Goal: Task Accomplishment & Management: Use online tool/utility

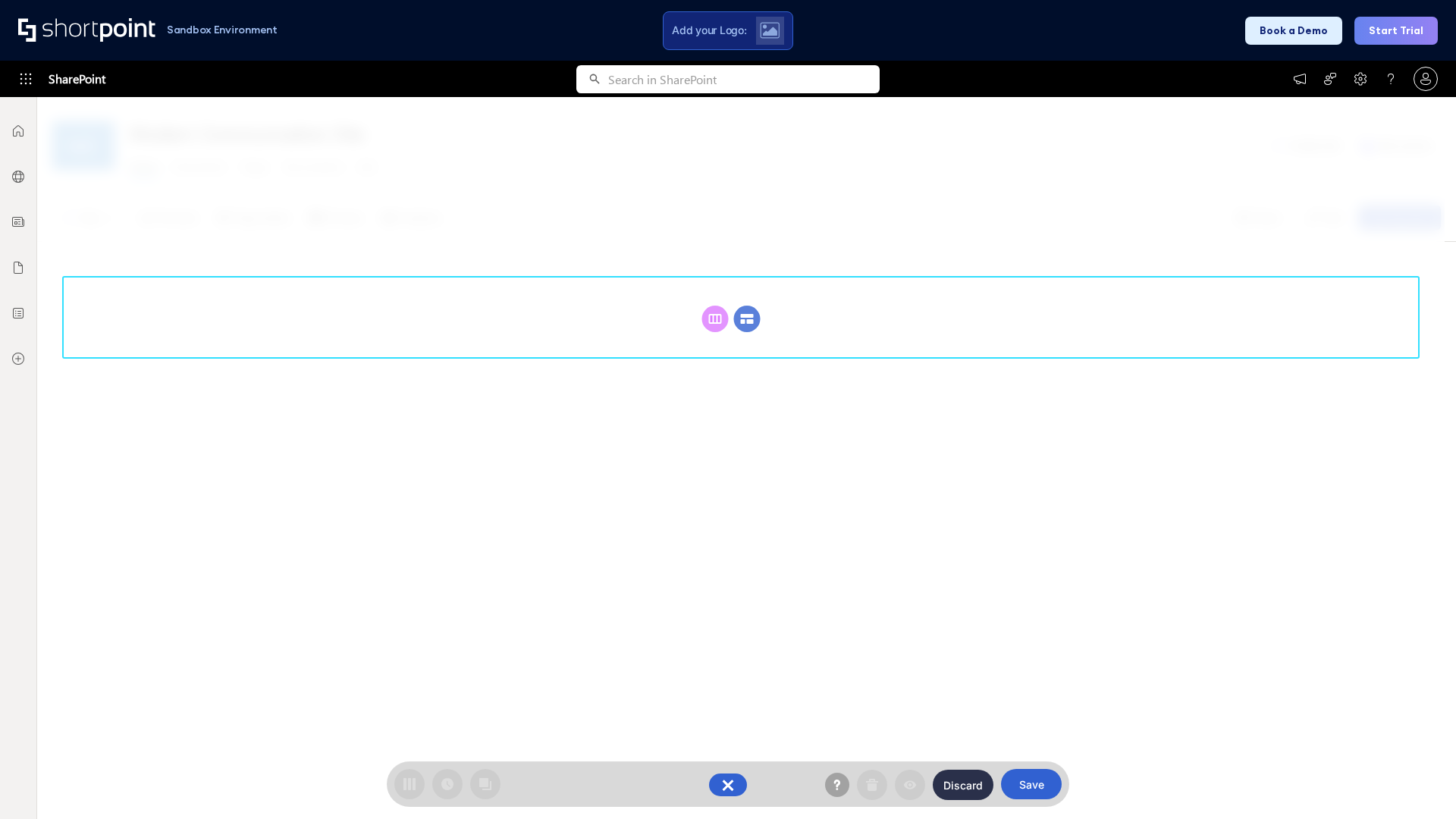
scroll to position [208, 0]
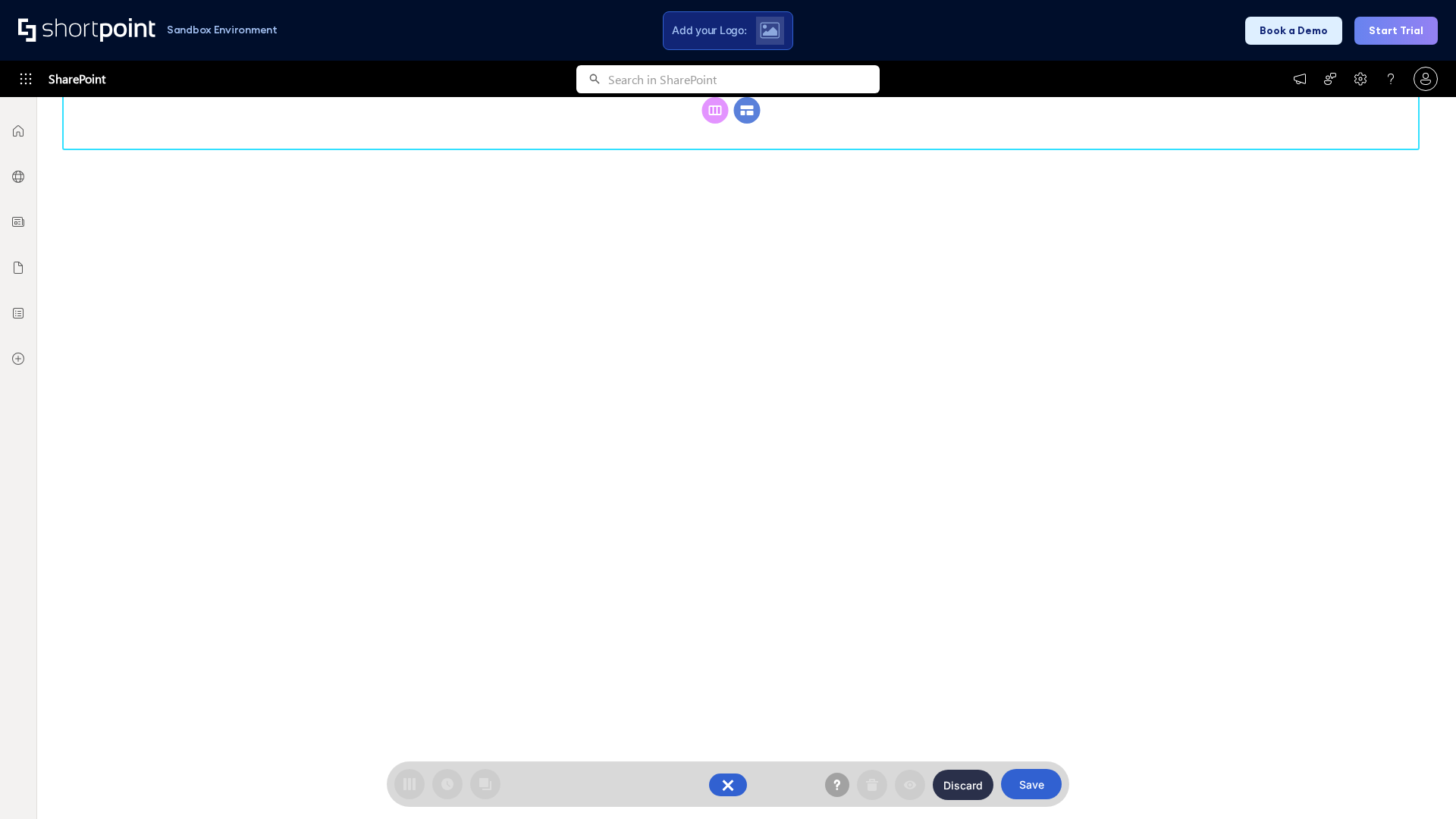
click at [747, 124] on circle at bounding box center [747, 110] width 26 height 26
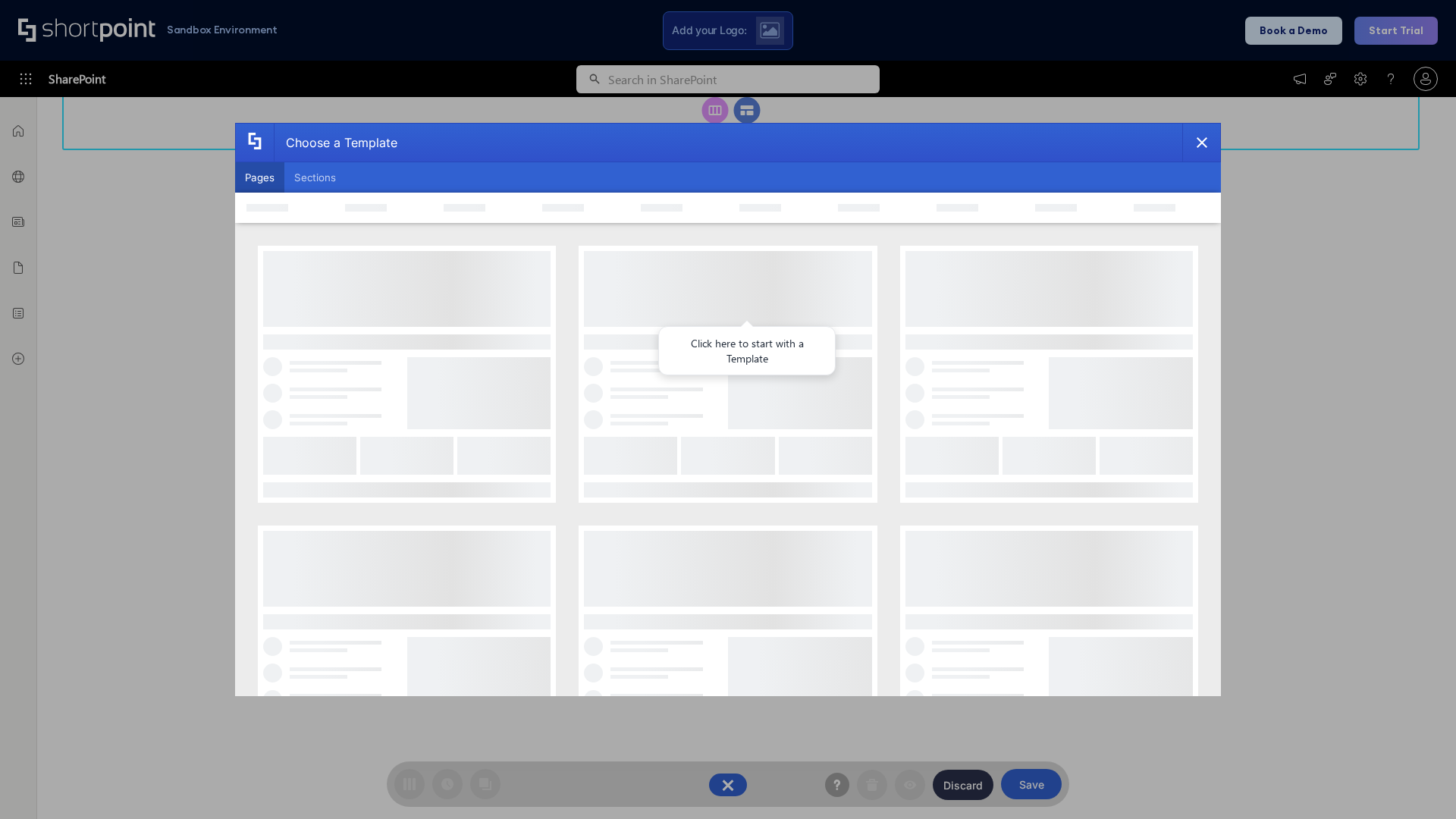
scroll to position [0, 0]
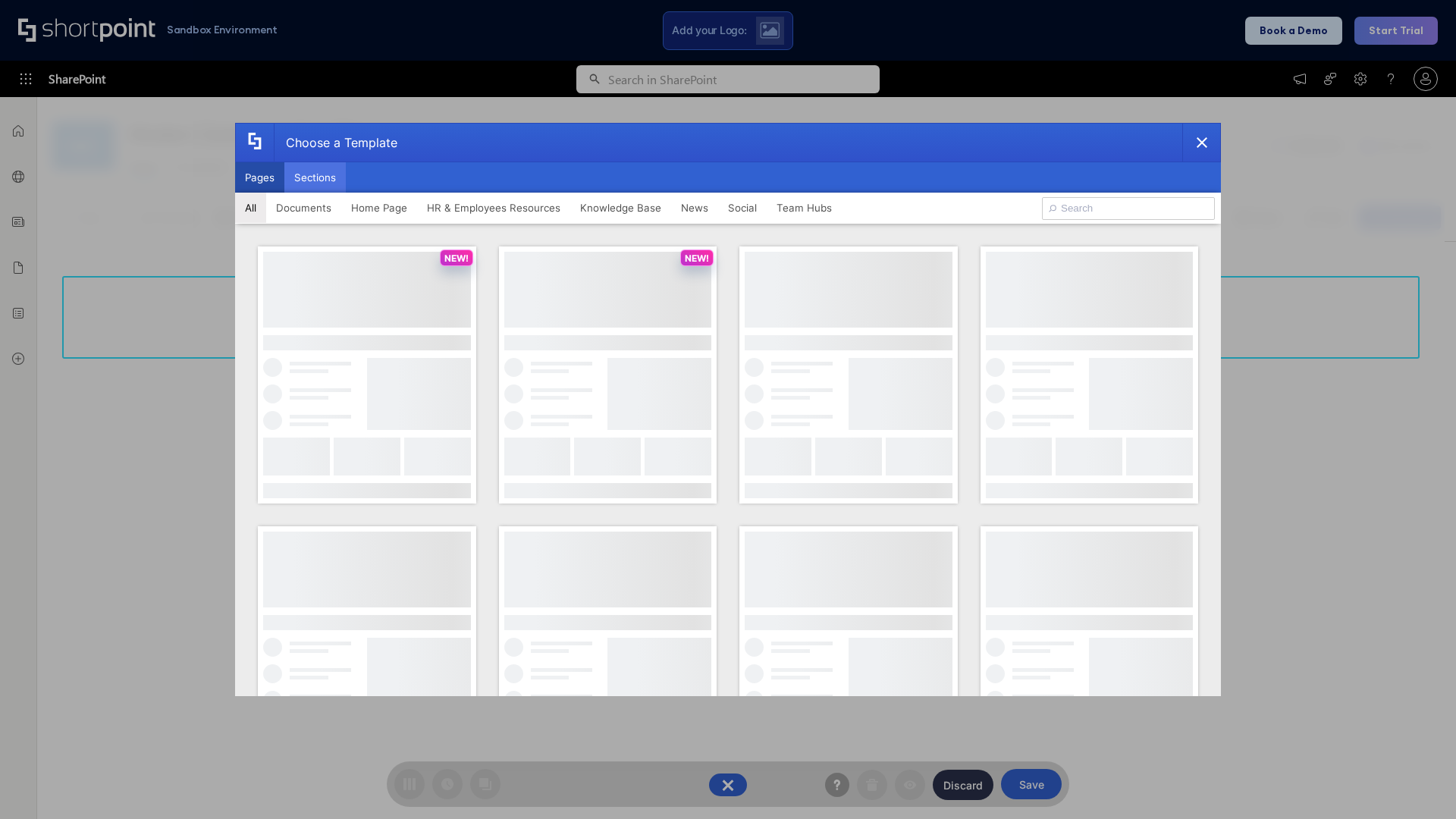
click at [315, 177] on button "Sections" at bounding box center [314, 177] width 61 height 30
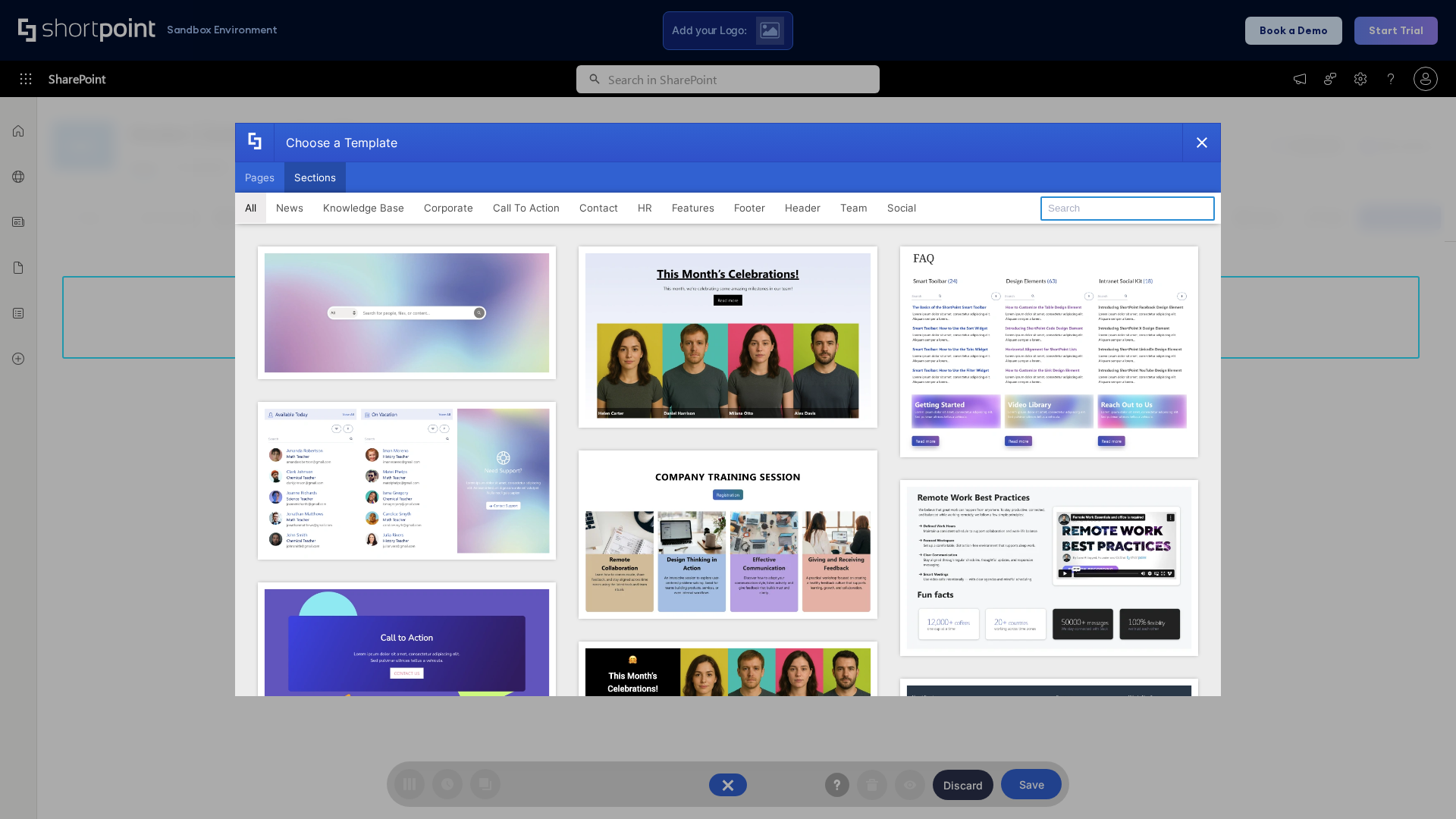
type input "Footer 2"
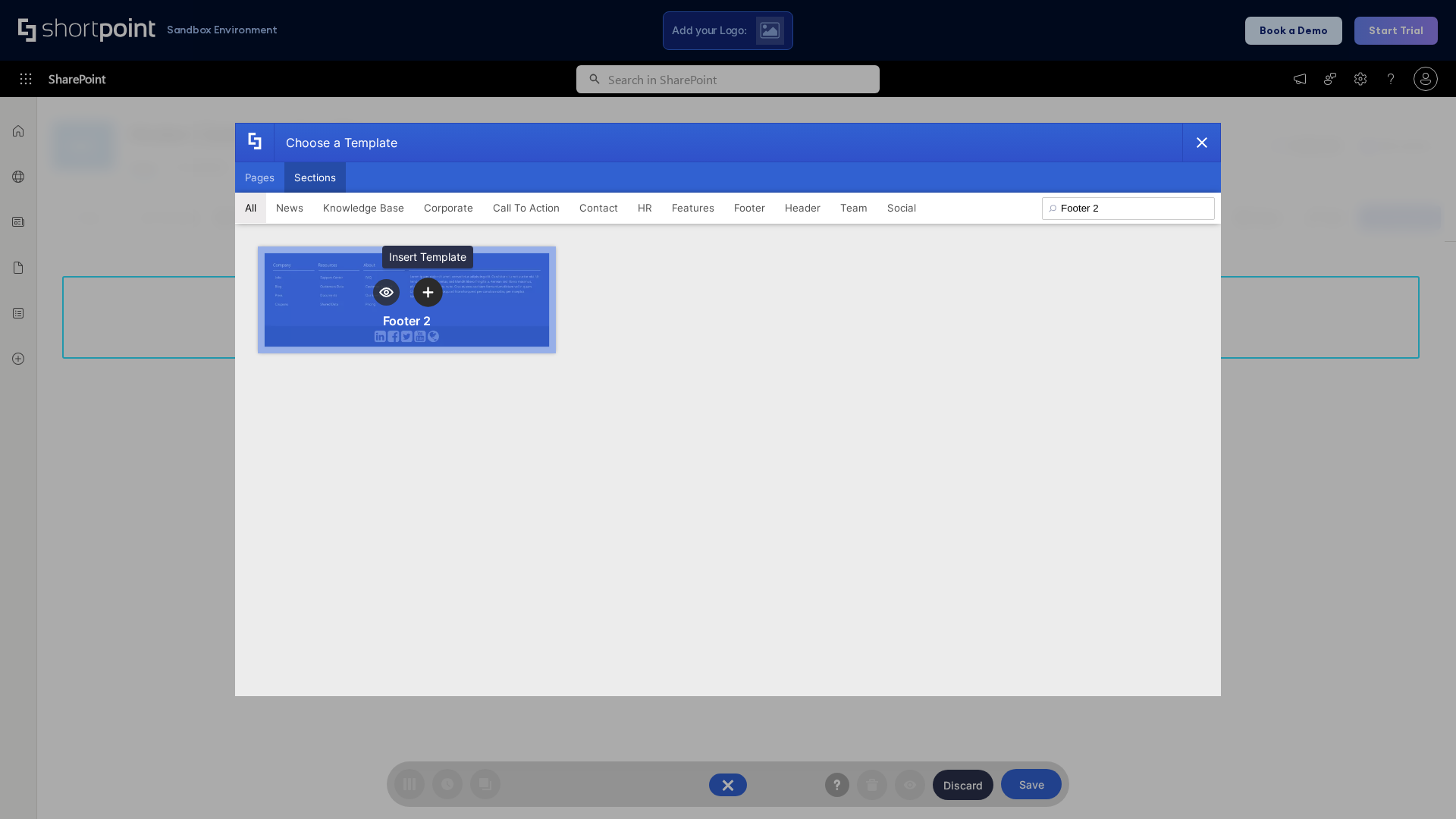
click at [428, 292] on icon "template selector" at bounding box center [428, 293] width 11 height 11
